Goal: Find specific page/section: Find specific page/section

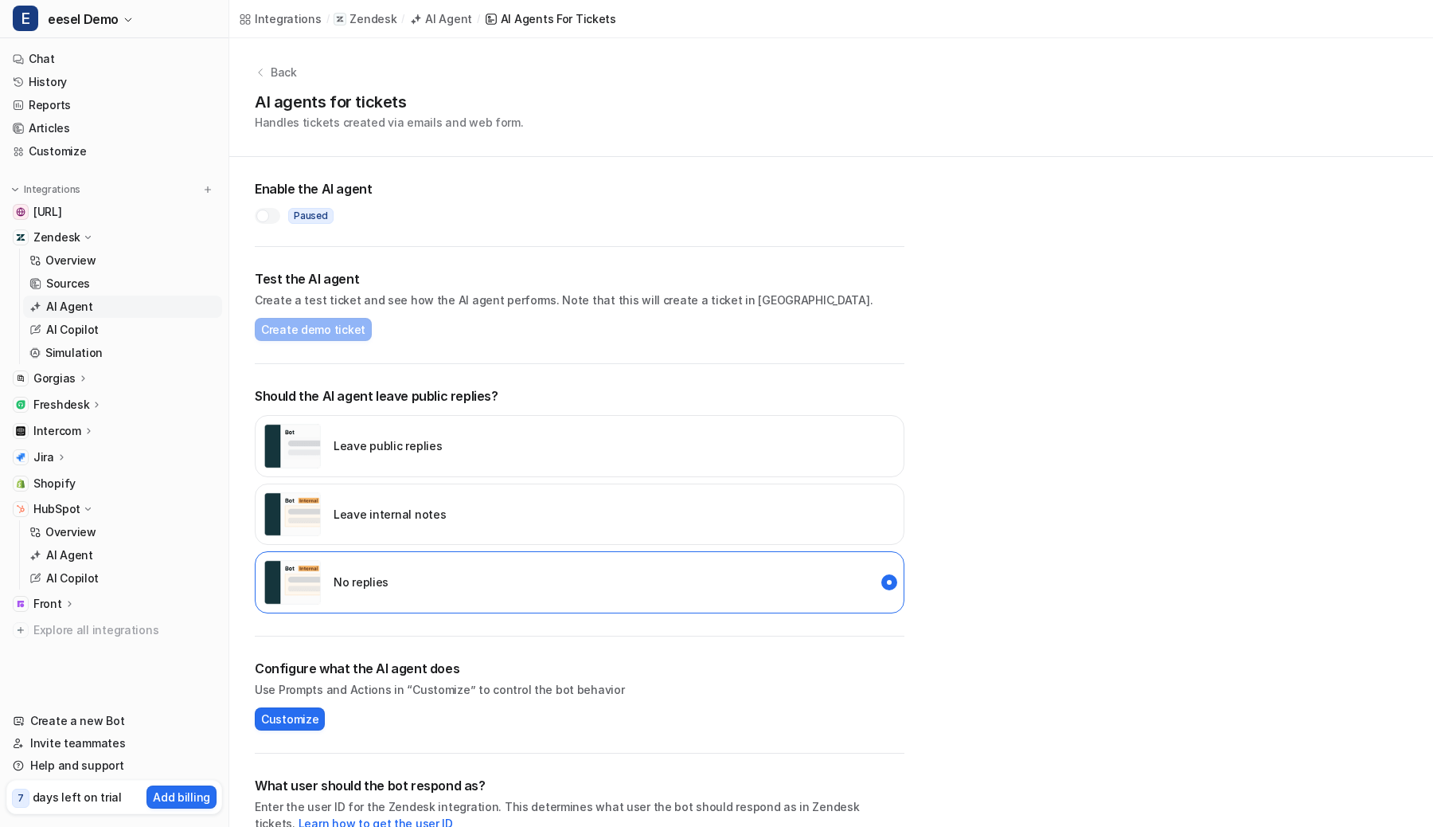
click at [70, 508] on p "HubSpot" at bounding box center [56, 509] width 47 height 16
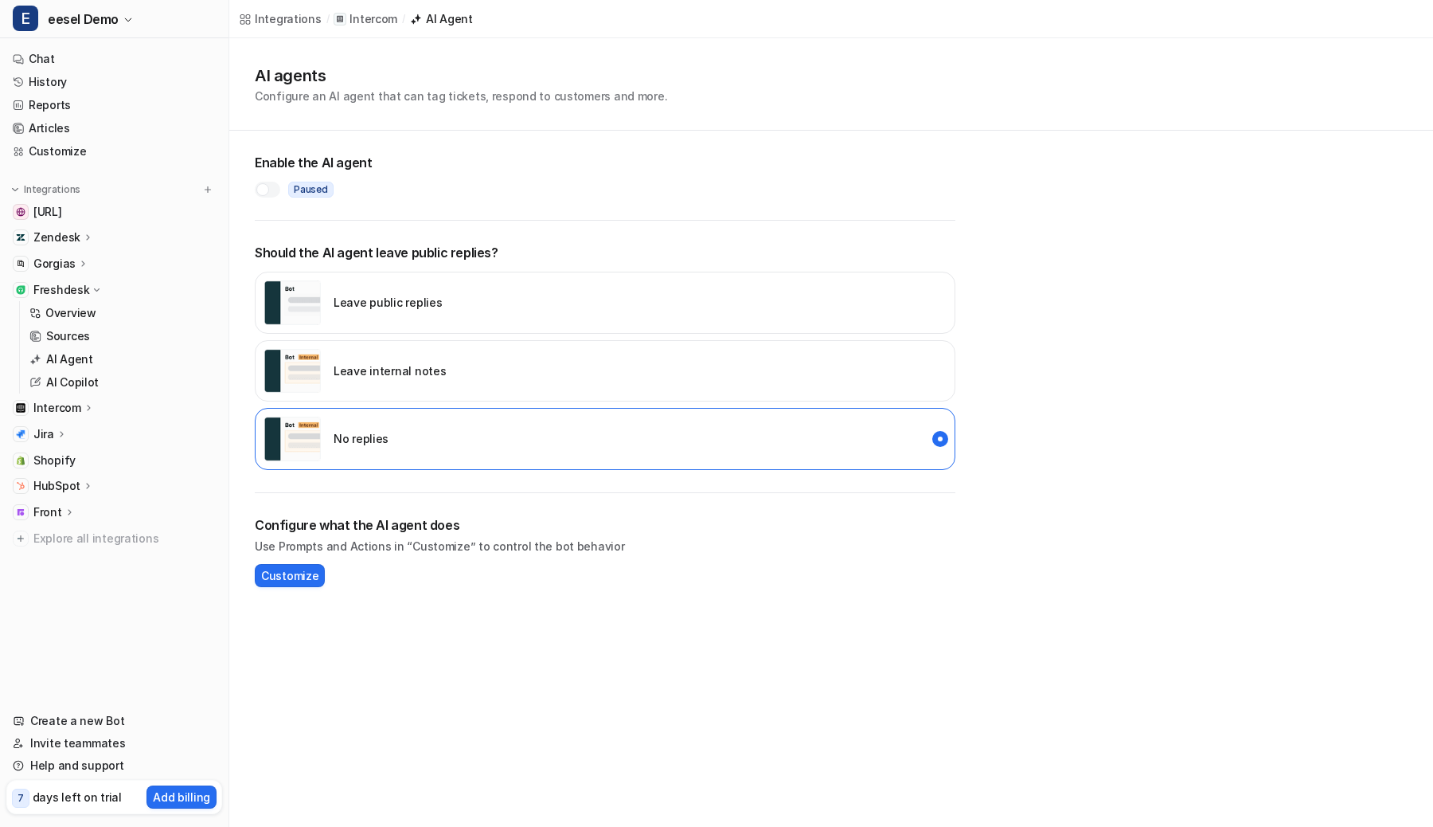
click at [116, 291] on div "Freshdesk" at bounding box center [114, 290] width 216 height 22
click at [83, 233] on icon at bounding box center [88, 237] width 11 height 12
click at [75, 303] on p "AI Agent" at bounding box center [69, 307] width 47 height 16
